Goal: Task Accomplishment & Management: Manage account settings

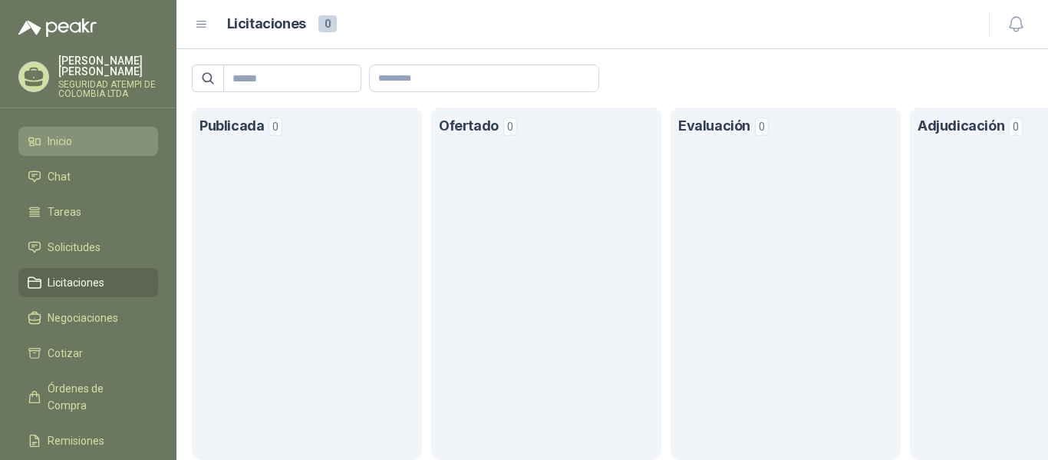
click at [76, 133] on li "Inicio" at bounding box center [88, 141] width 121 height 17
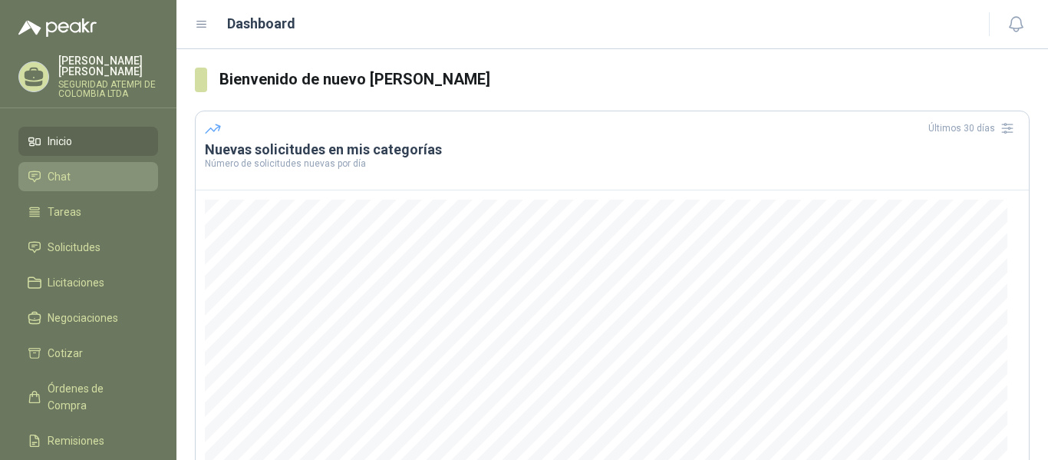
click at [64, 168] on span "Chat" at bounding box center [59, 176] width 23 height 17
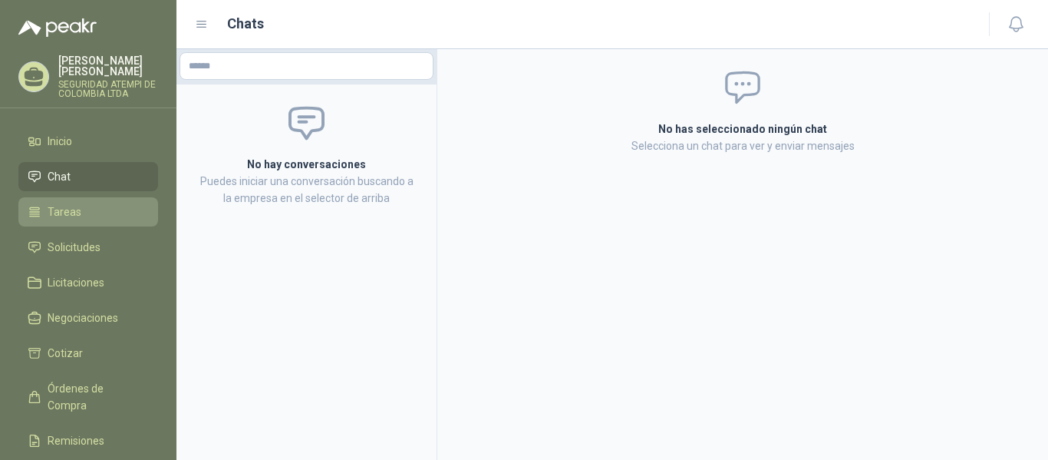
click at [68, 203] on span "Tareas" at bounding box center [65, 211] width 34 height 17
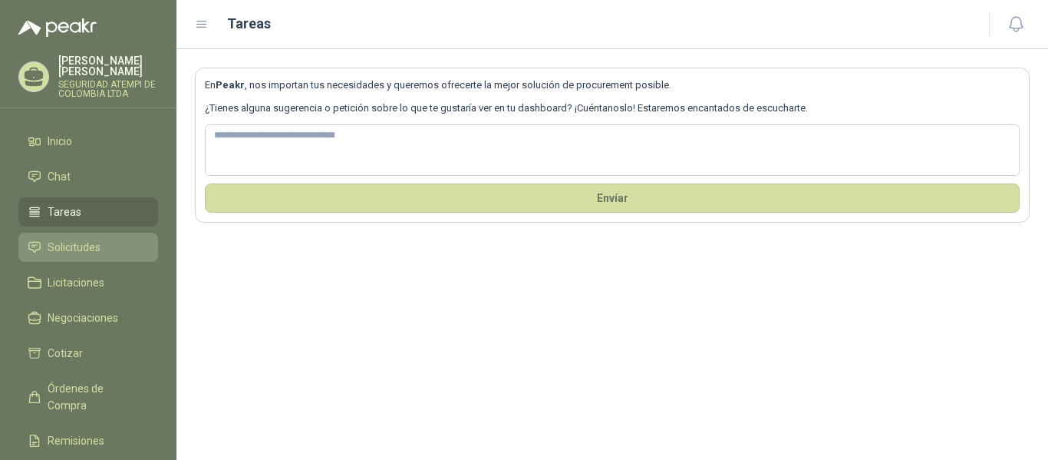
click at [73, 233] on link "Solicitudes" at bounding box center [88, 247] width 140 height 29
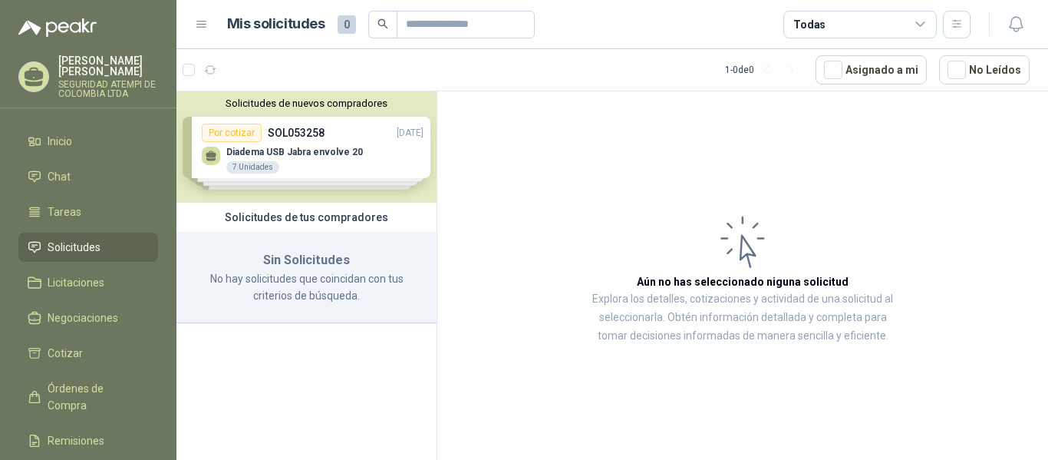
click at [293, 160] on div "Solicitudes de nuevos compradores Por cotizar SOL053258 [DATE] Diadema USB Jabr…" at bounding box center [307, 146] width 260 height 111
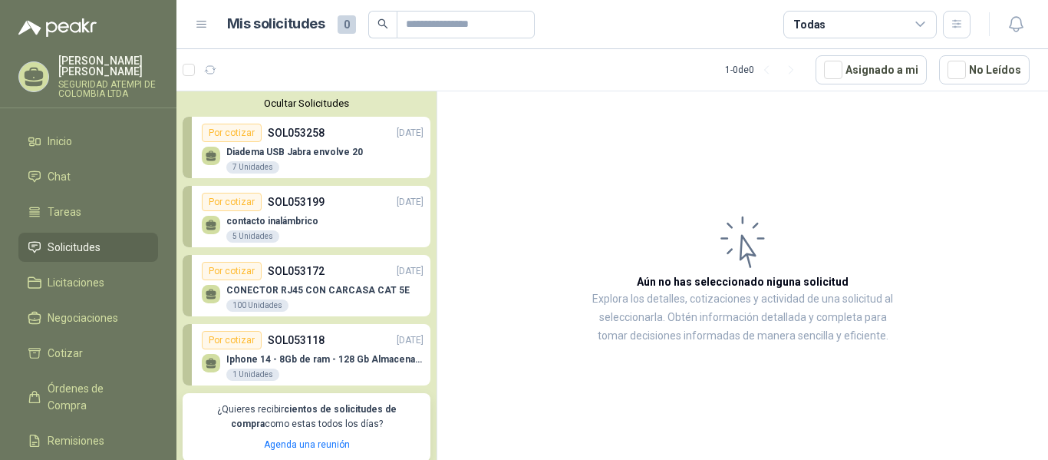
click at [271, 222] on p "contacto inalámbrico" at bounding box center [272, 221] width 92 height 11
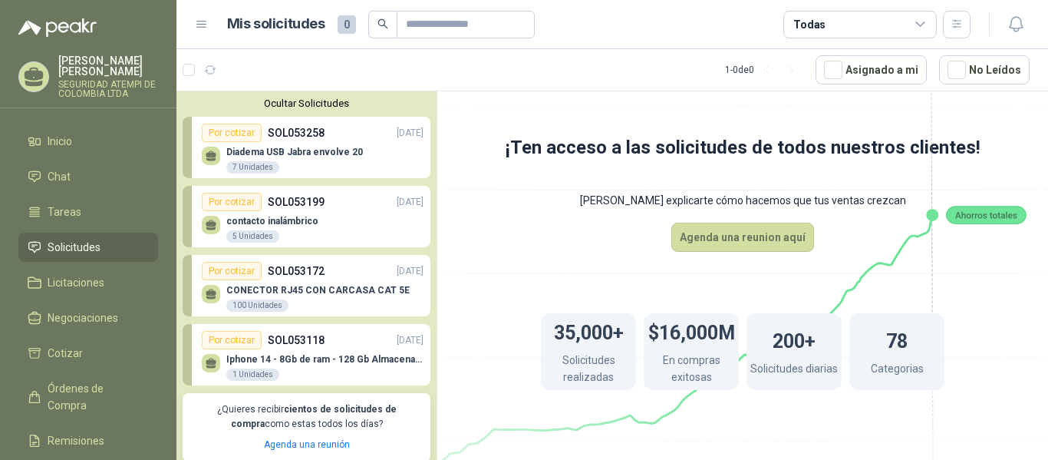
click at [262, 229] on div "contacto inalámbrico 5 Unidades" at bounding box center [272, 230] width 92 height 28
click at [221, 206] on div "Por cotizar" at bounding box center [232, 202] width 60 height 18
click at [210, 224] on icon at bounding box center [211, 222] width 11 height 7
drag, startPoint x: 242, startPoint y: 232, endPoint x: 276, endPoint y: 216, distance: 37.8
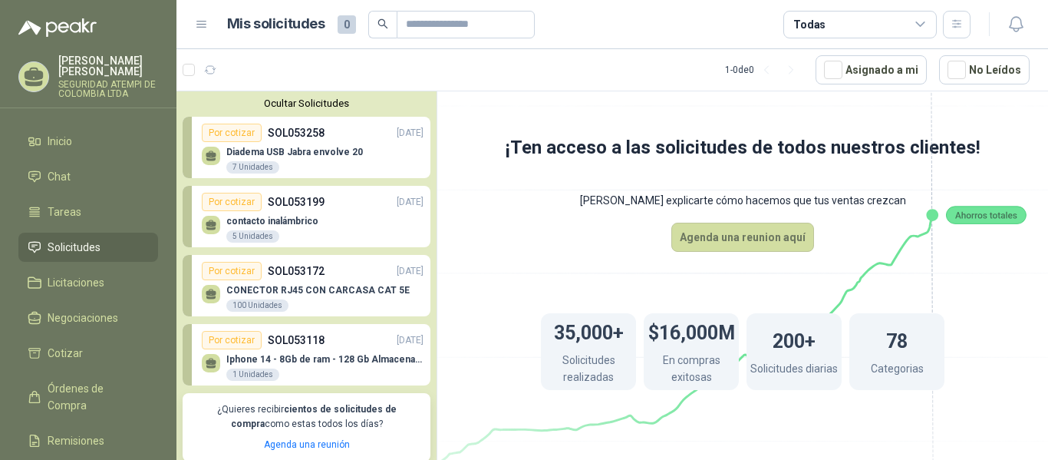
click at [243, 232] on div "5 Unidades" at bounding box center [252, 236] width 53 height 12
click at [285, 215] on div "contacto inalámbrico 5 Unidades" at bounding box center [313, 227] width 222 height 32
click at [269, 245] on link "Por cotizar SOL053199 [DATE] contacto inalámbrico 5 Unidades" at bounding box center [307, 216] width 248 height 61
click at [257, 236] on div "5 Unidades" at bounding box center [252, 236] width 53 height 12
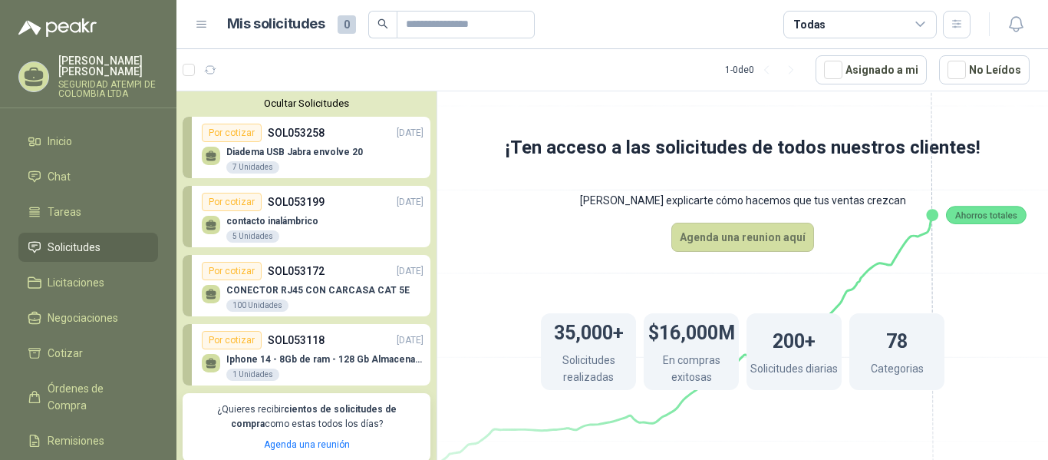
click at [355, 224] on div "contacto inalámbrico 5 Unidades" at bounding box center [313, 227] width 222 height 32
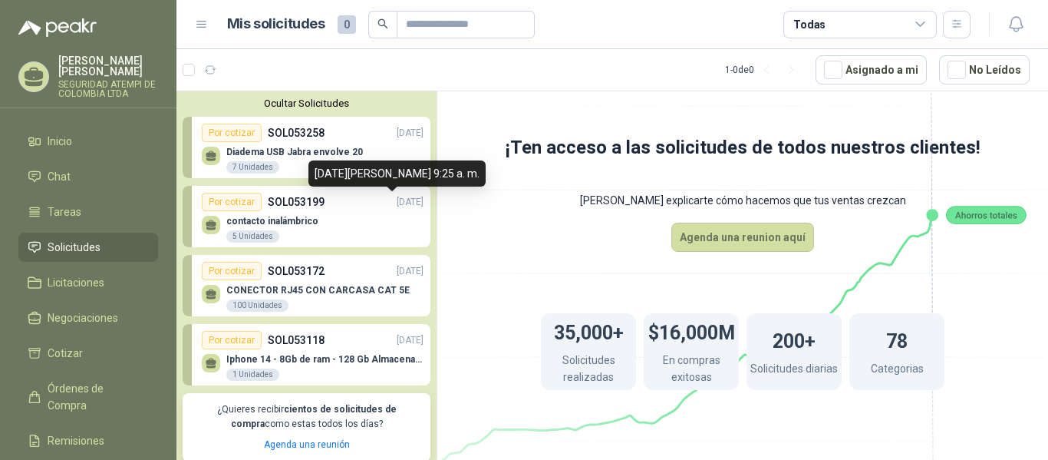
click at [397, 203] on p "[DATE]" at bounding box center [410, 202] width 27 height 15
click at [397, 200] on p "[DATE]" at bounding box center [410, 202] width 27 height 15
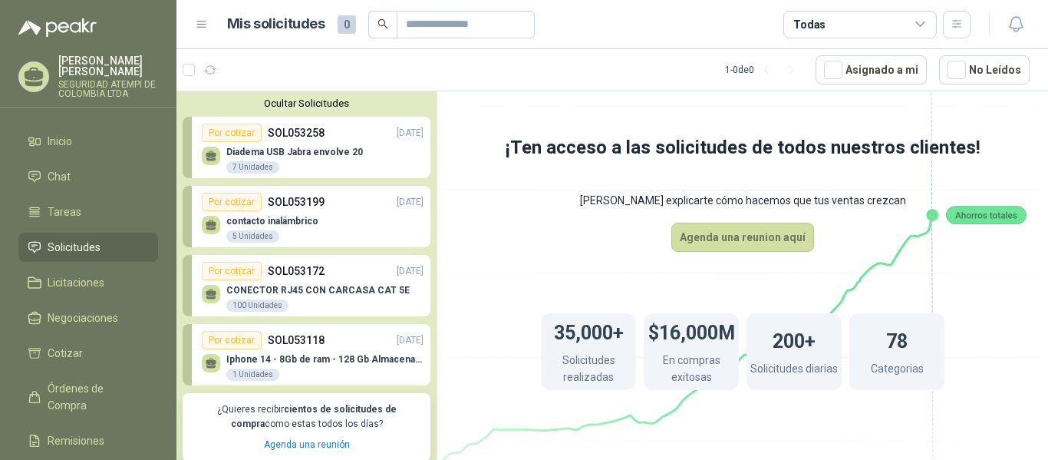
drag, startPoint x: 268, startPoint y: 233, endPoint x: 233, endPoint y: 243, distance: 36.2
click at [266, 233] on div "5 Unidades" at bounding box center [252, 236] width 53 height 12
click at [249, 231] on div "5 Unidades" at bounding box center [252, 236] width 53 height 12
click at [240, 200] on div "Por cotizar" at bounding box center [232, 202] width 60 height 18
click at [247, 230] on div "5 Unidades" at bounding box center [252, 236] width 53 height 12
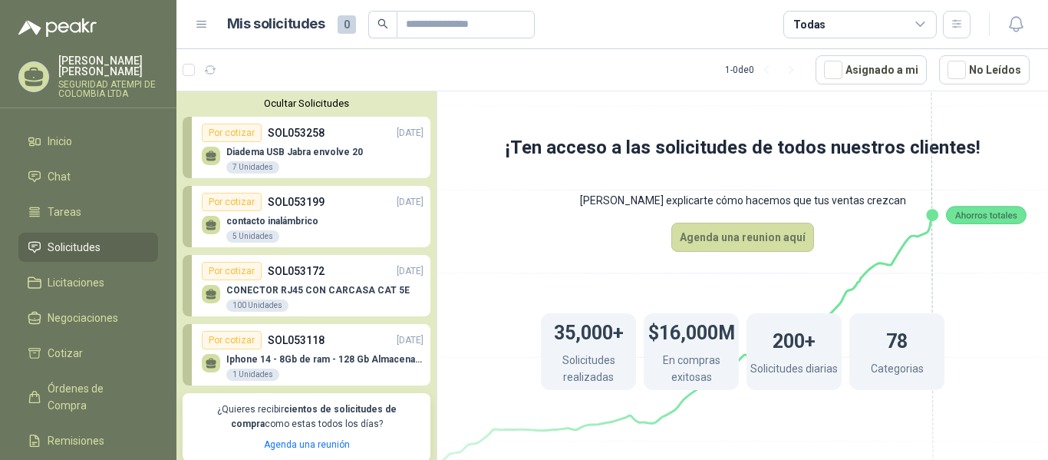
click at [260, 209] on div "Por cotizar SOL053199 [DATE]" at bounding box center [313, 202] width 222 height 18
click at [302, 199] on p "SOL053199" at bounding box center [296, 201] width 57 height 17
